Goal: Task Accomplishment & Management: Manage account settings

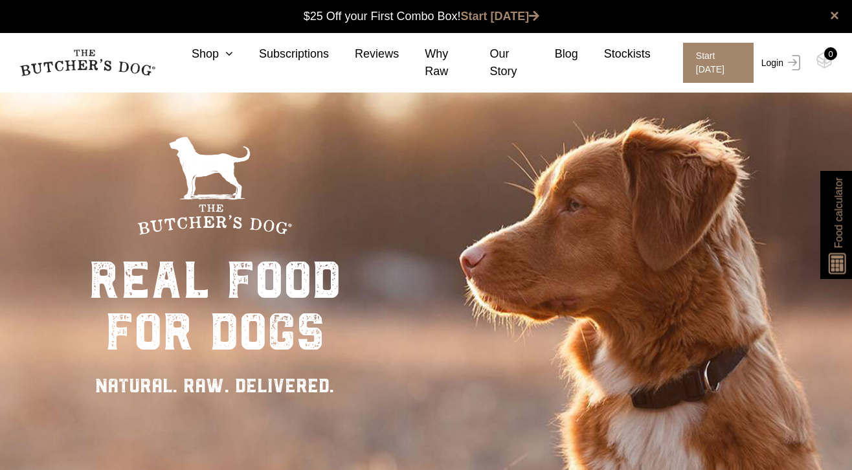
click at [781, 59] on link "Login" at bounding box center [779, 63] width 42 height 40
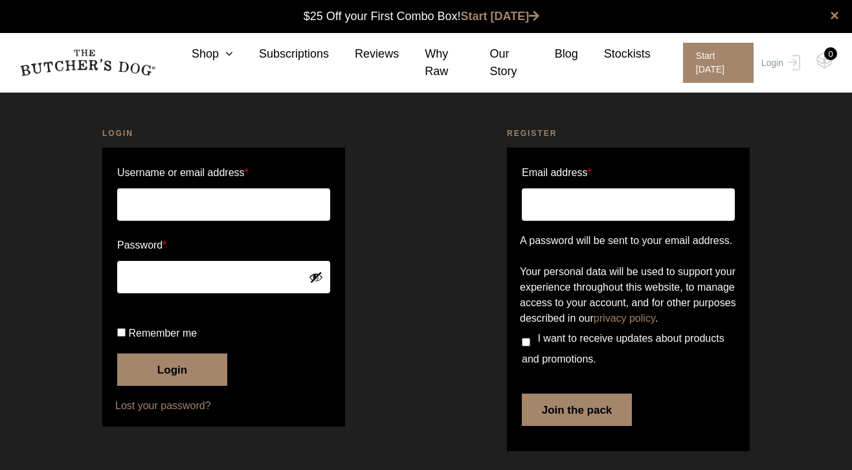
scroll to position [1, 0]
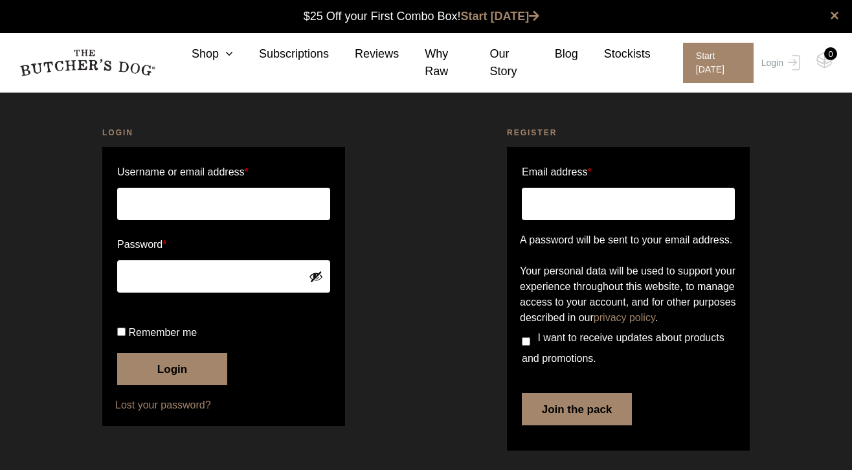
type input "[EMAIL_ADDRESS][DOMAIN_NAME]"
click at [172, 385] on button "Login" at bounding box center [172, 369] width 110 height 32
click at [193, 385] on button "Login" at bounding box center [172, 369] width 110 height 32
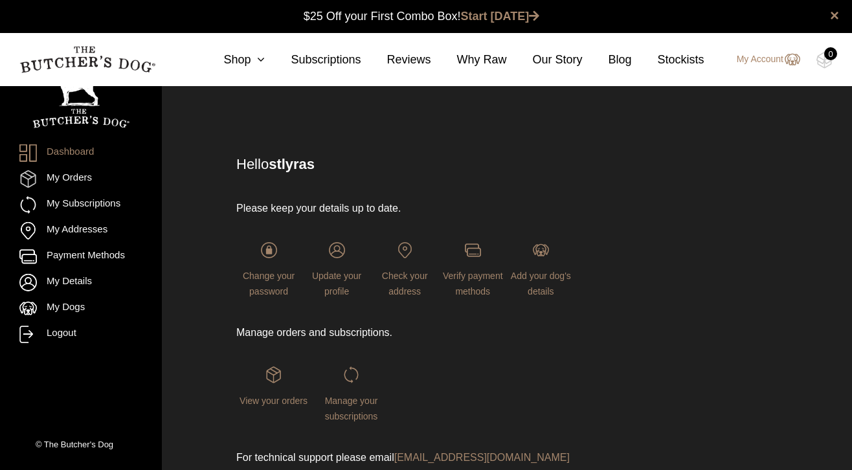
scroll to position [1, 0]
click at [69, 205] on link "My Subscriptions" at bounding box center [80, 204] width 123 height 17
